Goal: Obtain resource: Download file/media

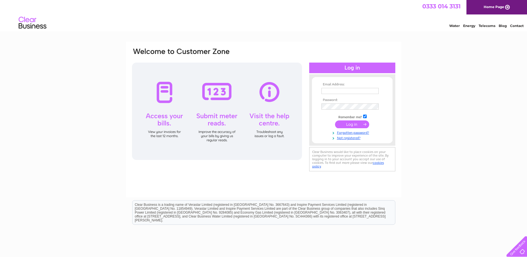
type input "accounts@livingstonjames.com"
click at [356, 121] on input "submit" at bounding box center [352, 124] width 34 height 8
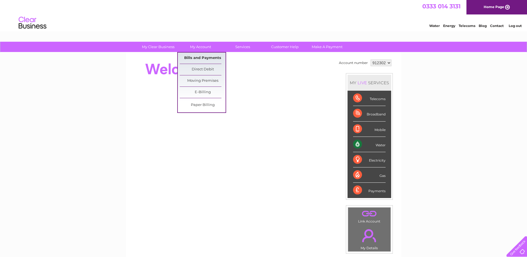
click at [208, 54] on link "Bills and Payments" at bounding box center [203, 57] width 46 height 11
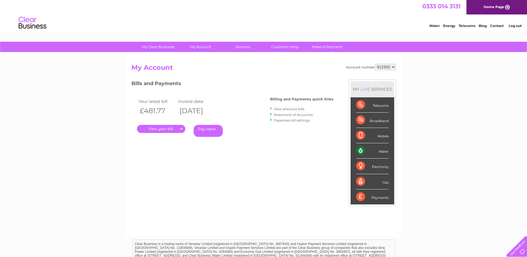
click at [165, 131] on link "." at bounding box center [161, 129] width 48 height 8
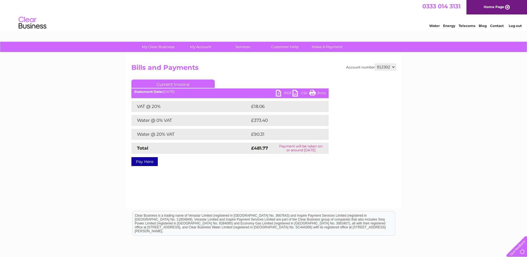
click at [281, 98] on div "PDF CSV Print Statement Date: 02/10/2025" at bounding box center [229, 94] width 197 height 8
click at [283, 93] on link "PDF" at bounding box center [284, 94] width 17 height 8
